Goal: Transaction & Acquisition: Purchase product/service

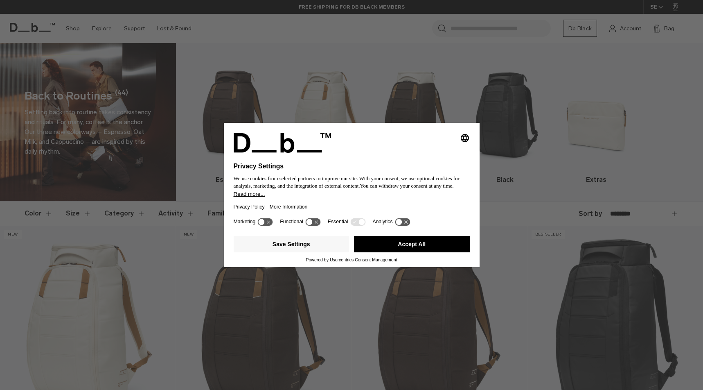
click at [317, 225] on icon at bounding box center [312, 222] width 15 height 8
click at [317, 223] on icon at bounding box center [312, 222] width 15 height 8
click at [345, 246] on button "Save Settings" at bounding box center [292, 244] width 116 height 16
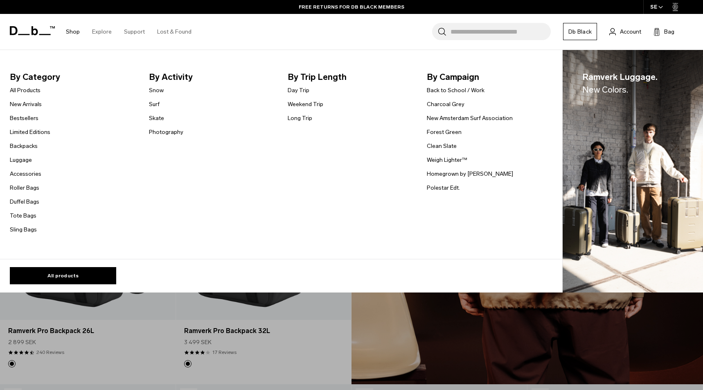
scroll to position [618, 0]
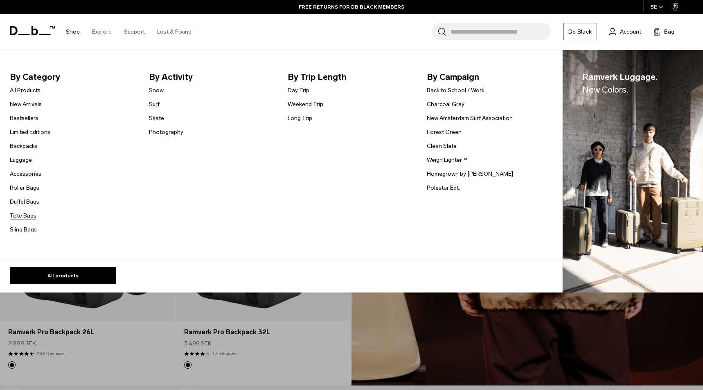
click at [26, 216] on link "Tote Bags" at bounding box center [23, 215] width 27 height 9
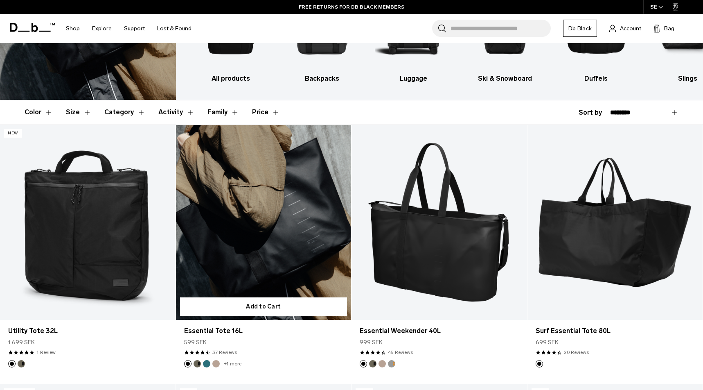
scroll to position [103, 0]
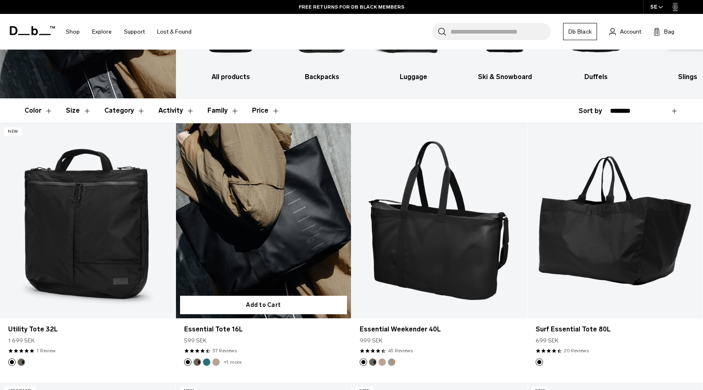
click at [278, 209] on link "Essential Tote 16L" at bounding box center [264, 220] width 176 height 195
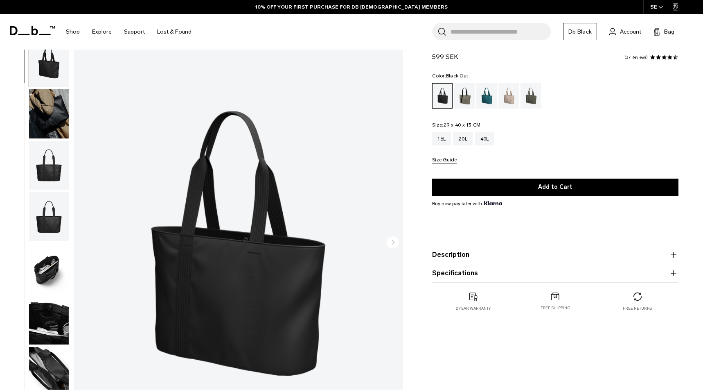
scroll to position [70, 0]
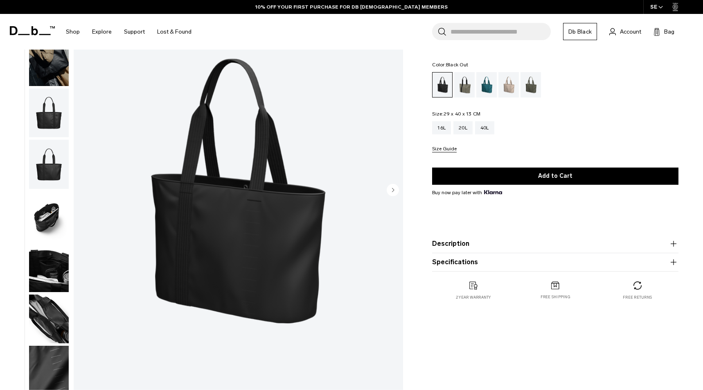
drag, startPoint x: 42, startPoint y: 115, endPoint x: 54, endPoint y: 273, distance: 158.5
click at [42, 115] on img "button" at bounding box center [49, 112] width 40 height 49
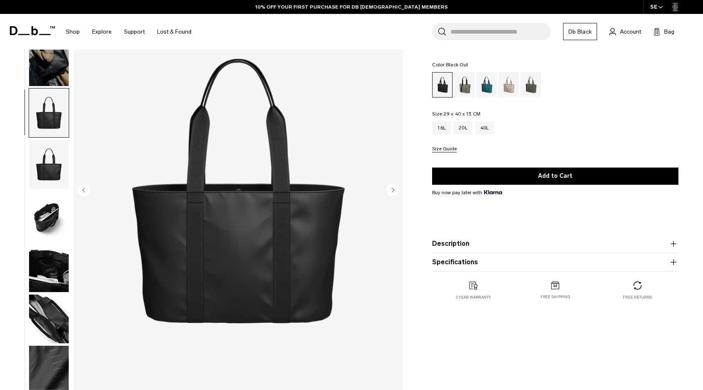
click at [55, 273] on img "button" at bounding box center [49, 267] width 40 height 49
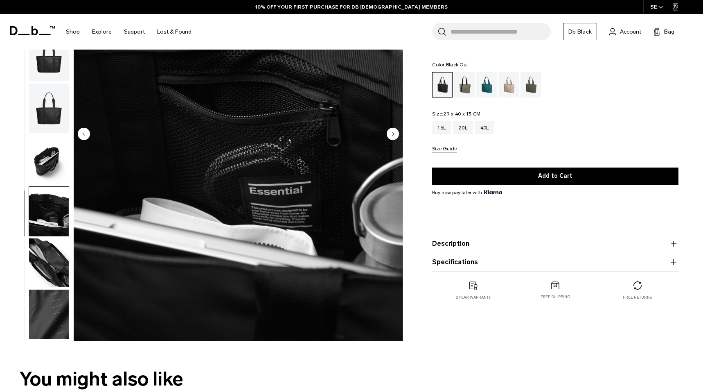
scroll to position [127, 0]
click at [54, 280] on img "button" at bounding box center [49, 262] width 40 height 49
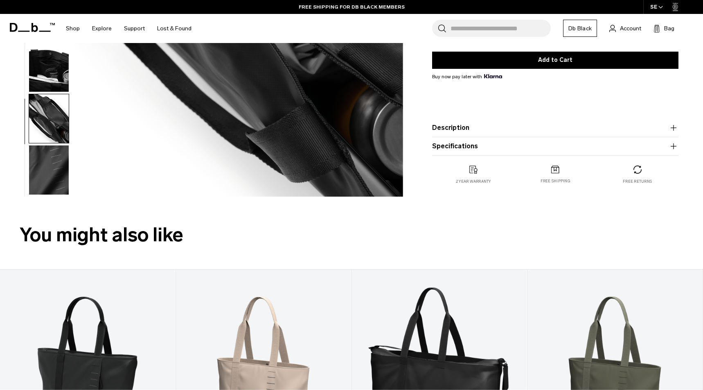
scroll to position [270, 0]
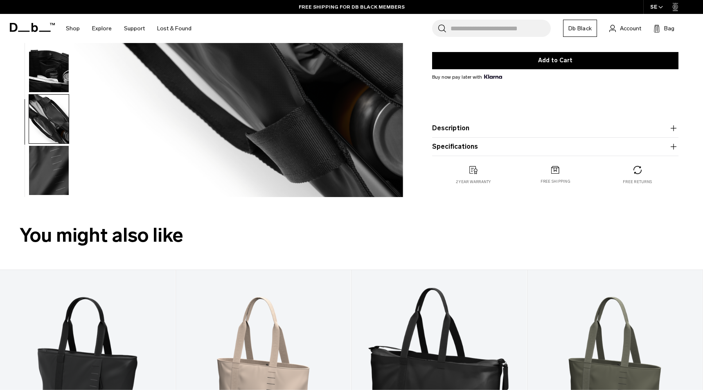
click at [444, 129] on button "Description" at bounding box center [555, 128] width 246 height 10
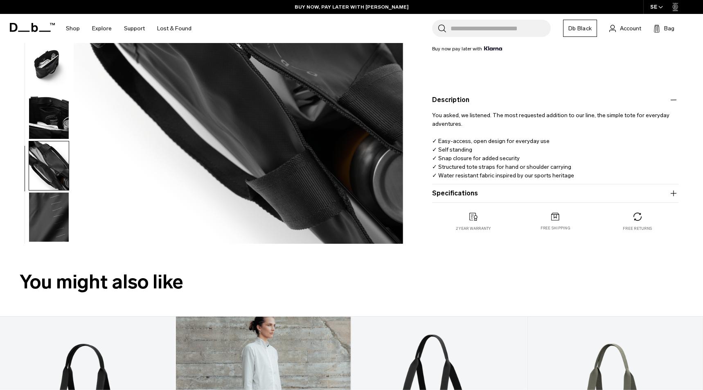
scroll to position [223, 0]
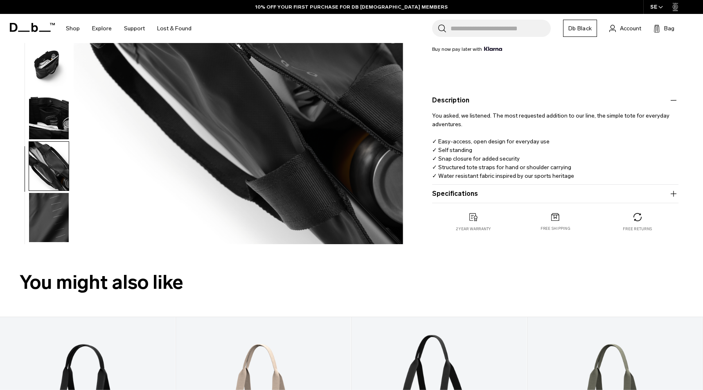
click at [458, 193] on button "Specifications" at bounding box center [555, 194] width 246 height 10
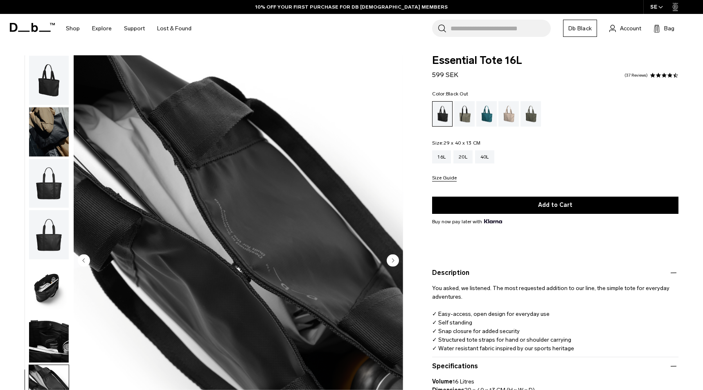
scroll to position [0, 0]
click at [39, 126] on img "button" at bounding box center [49, 131] width 40 height 49
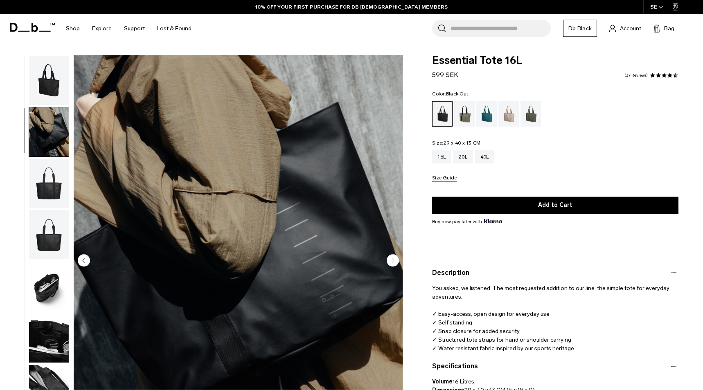
scroll to position [3, 0]
click at [51, 167] on img "button" at bounding box center [49, 183] width 40 height 49
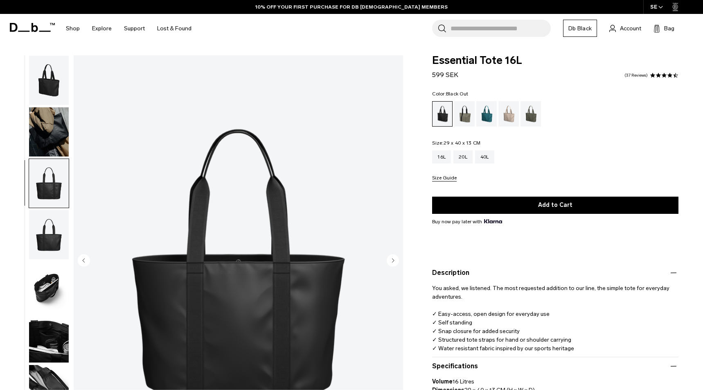
scroll to position [32, 0]
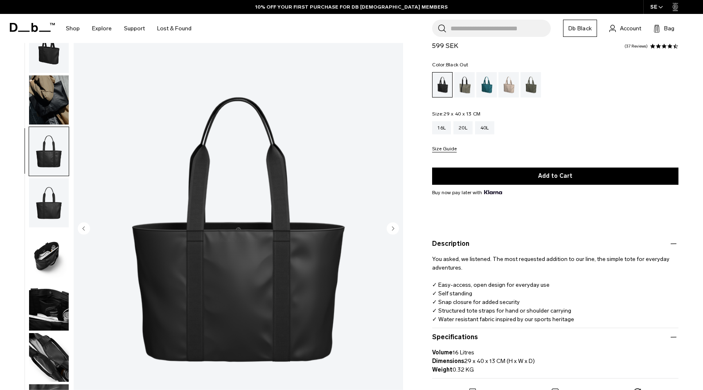
click at [54, 200] on img "button" at bounding box center [49, 202] width 40 height 49
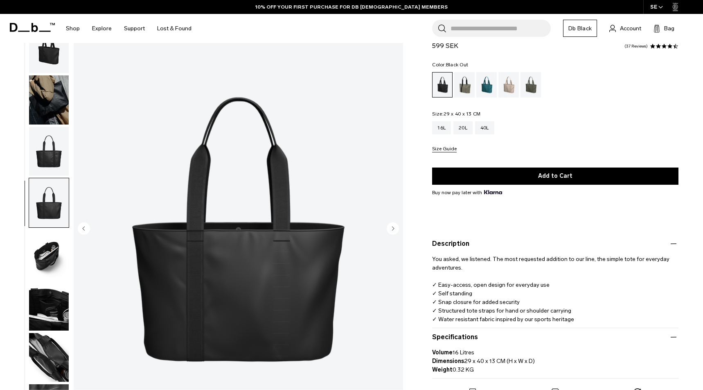
click at [54, 255] on img "button" at bounding box center [49, 254] width 40 height 49
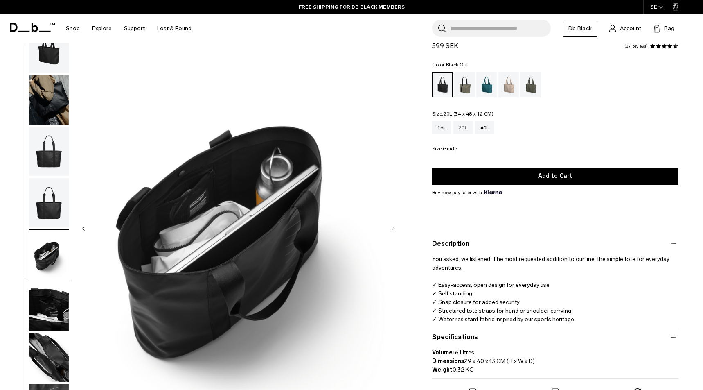
click at [465, 131] on div "20L" at bounding box center [463, 127] width 19 height 13
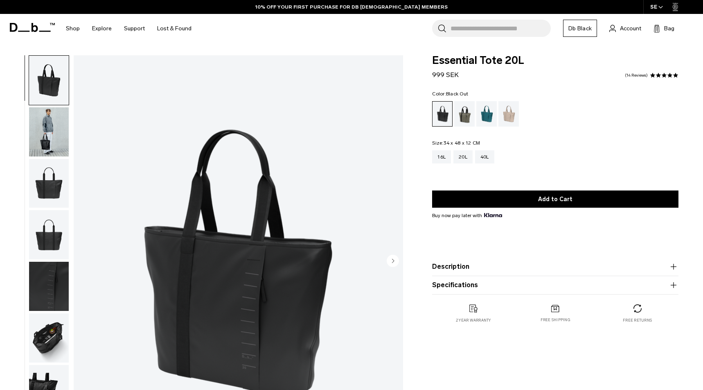
click at [50, 338] on img "button" at bounding box center [49, 337] width 40 height 49
